Goal: Task Accomplishment & Management: Manage account settings

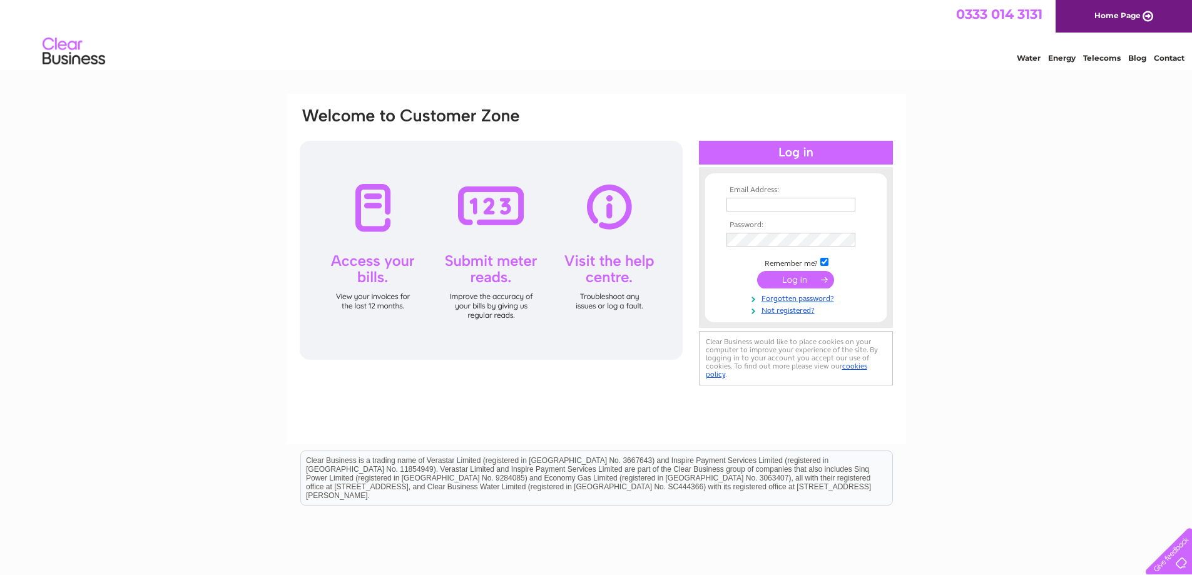
type input "[EMAIL_ADDRESS][DOMAIN_NAME]"
click at [792, 277] on input "submit" at bounding box center [795, 280] width 77 height 18
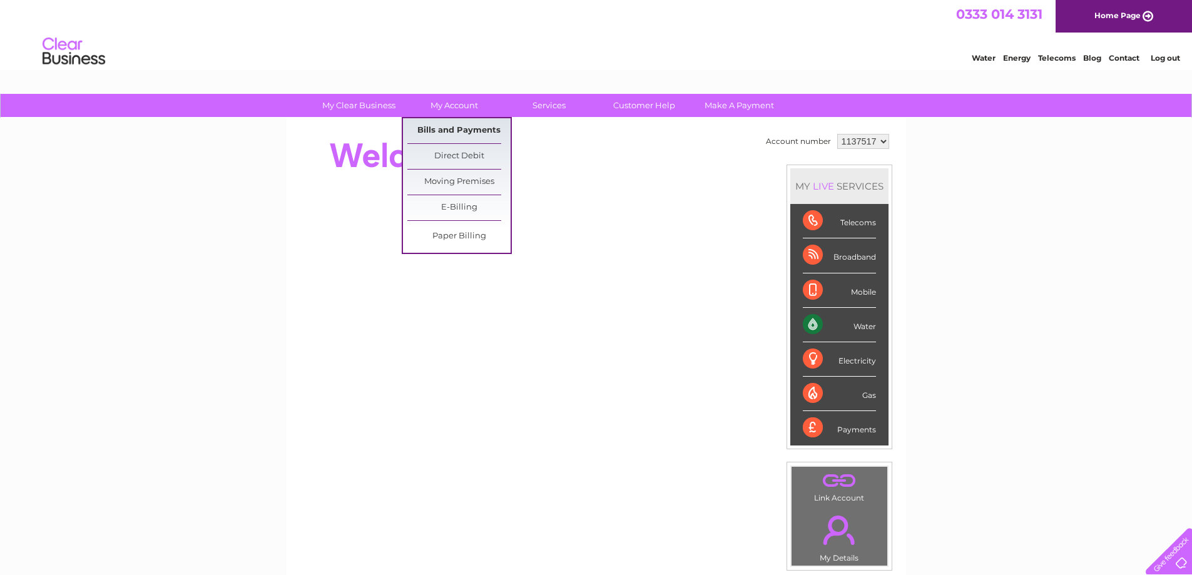
click at [466, 136] on link "Bills and Payments" at bounding box center [458, 130] width 103 height 25
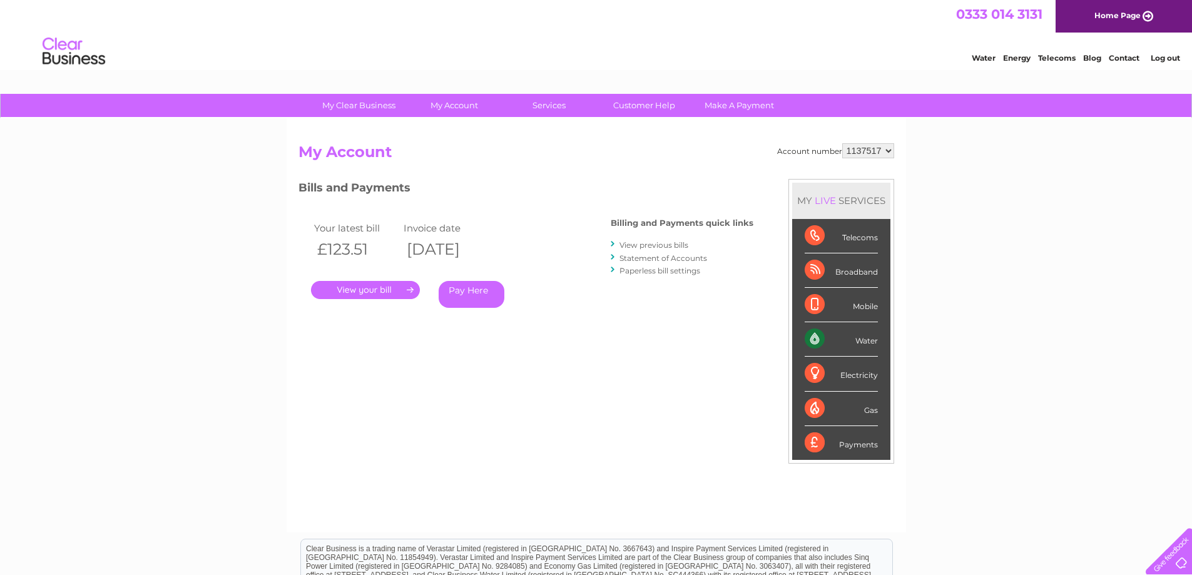
click at [395, 295] on link "." at bounding box center [365, 290] width 109 height 18
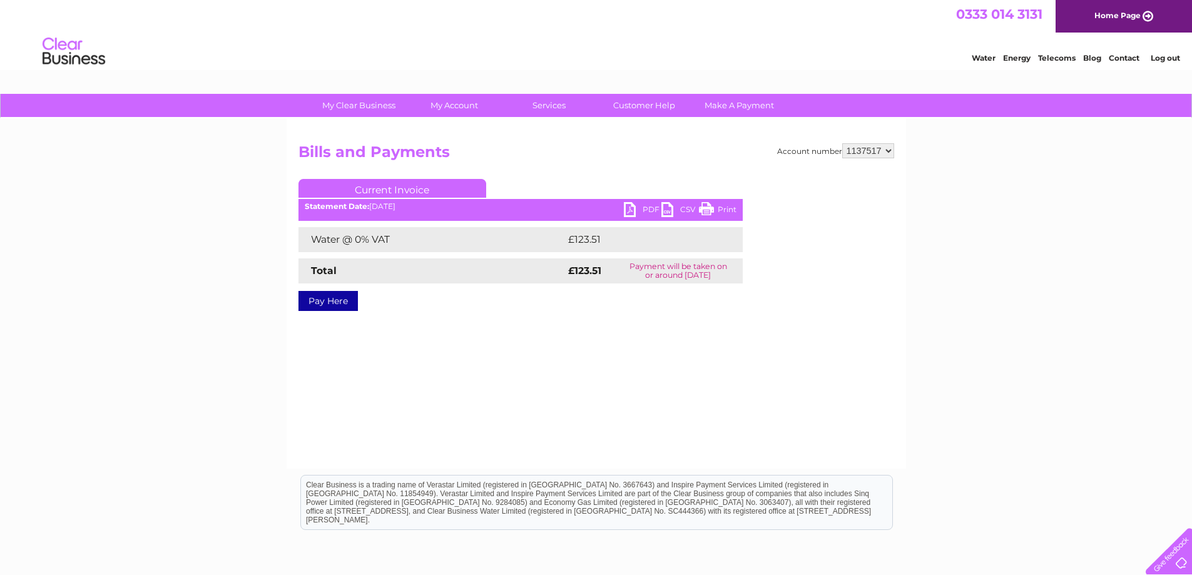
click at [654, 213] on link "PDF" at bounding box center [643, 211] width 38 height 18
